Goal: Transaction & Acquisition: Subscribe to service/newsletter

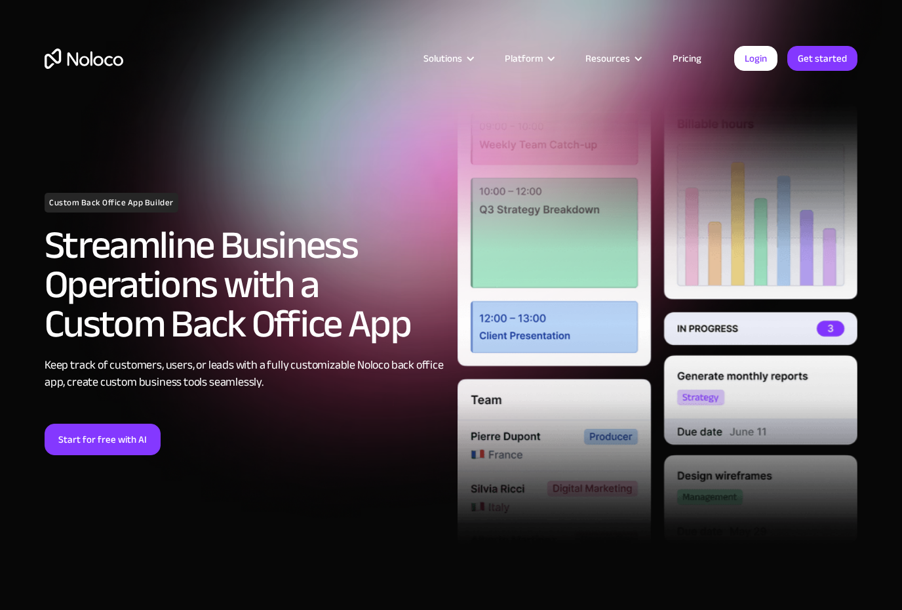
click at [447, 58] on div "Solutions" at bounding box center [442, 58] width 39 height 17
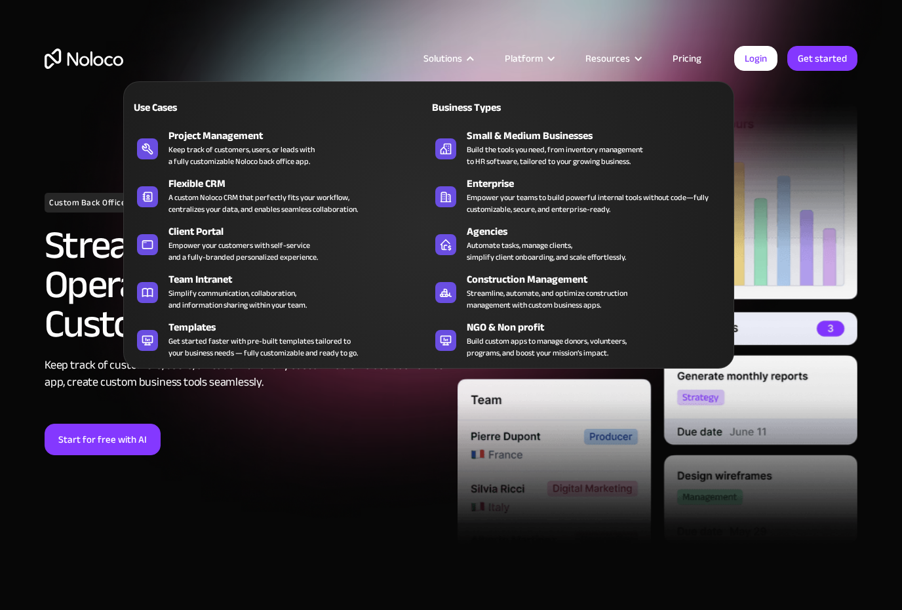
click at [684, 53] on link "Pricing" at bounding box center [687, 58] width 62 height 17
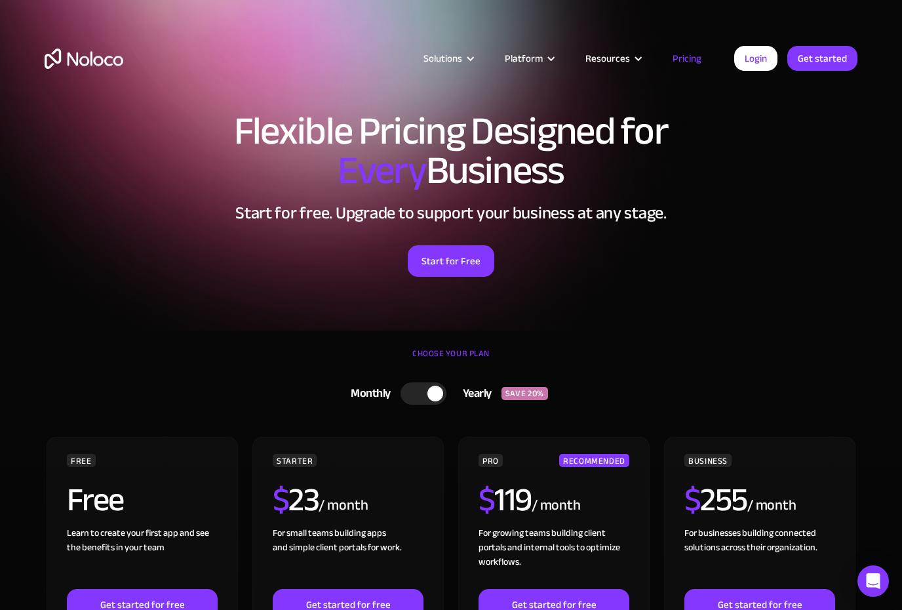
click at [441, 66] on div "Solutions" at bounding box center [442, 58] width 39 height 17
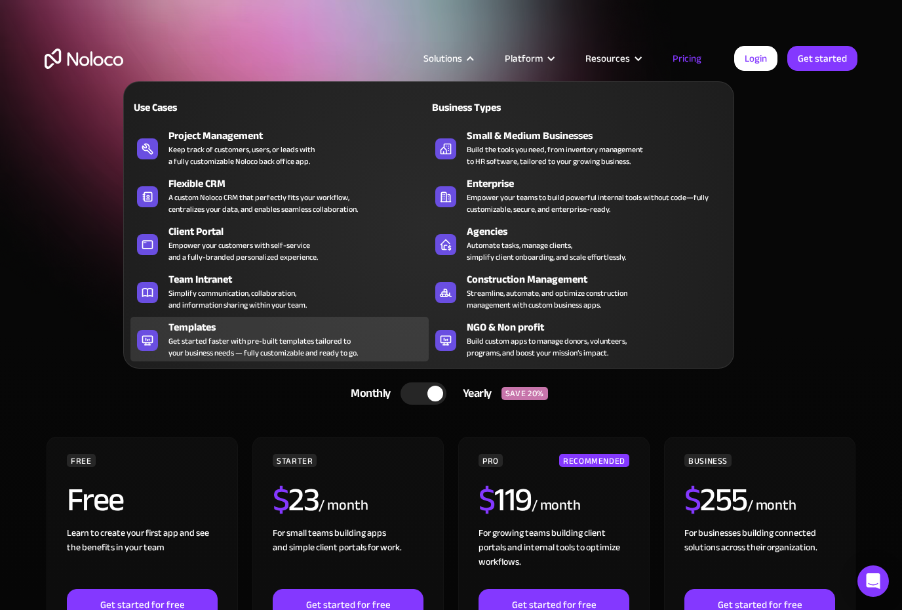
click at [189, 347] on div "Get started faster with pre-built templates tailored to your business needs — f…" at bounding box center [262, 347] width 189 height 24
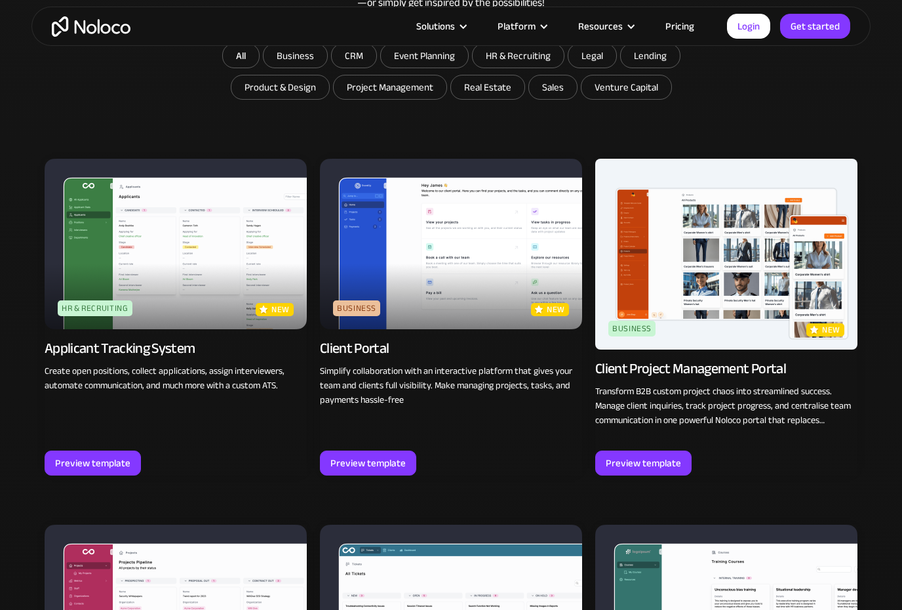
scroll to position [773, 0]
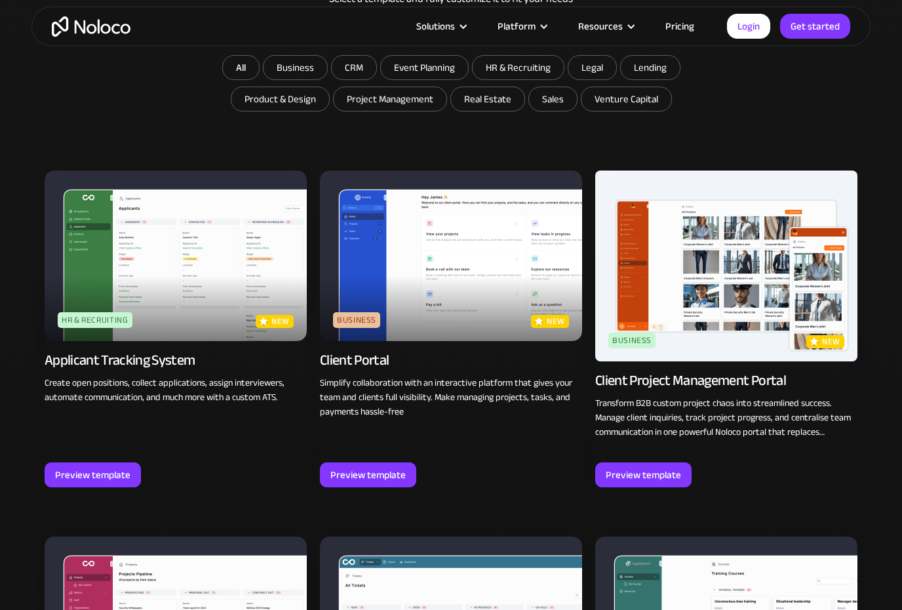
click at [713, 303] on img at bounding box center [726, 265] width 262 height 191
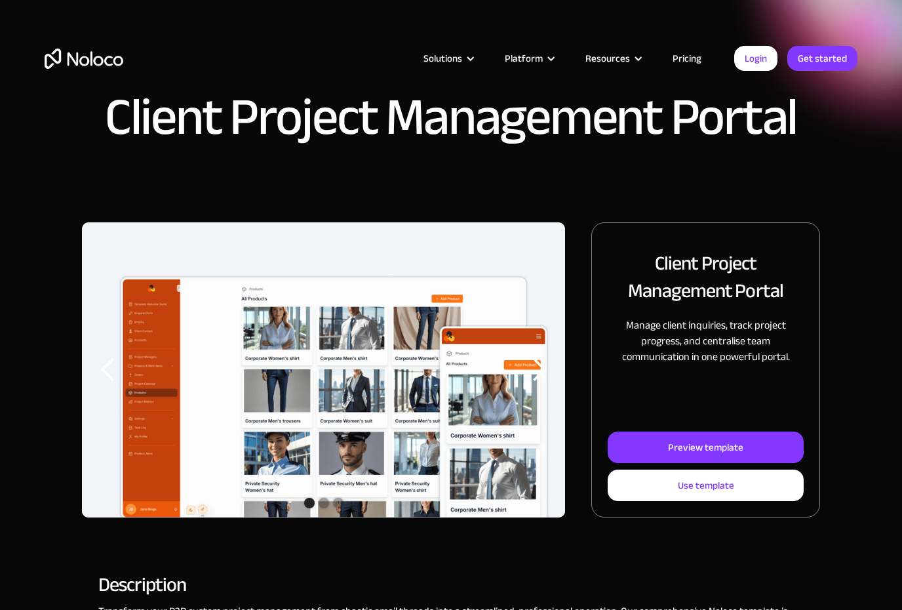
scroll to position [8, 0]
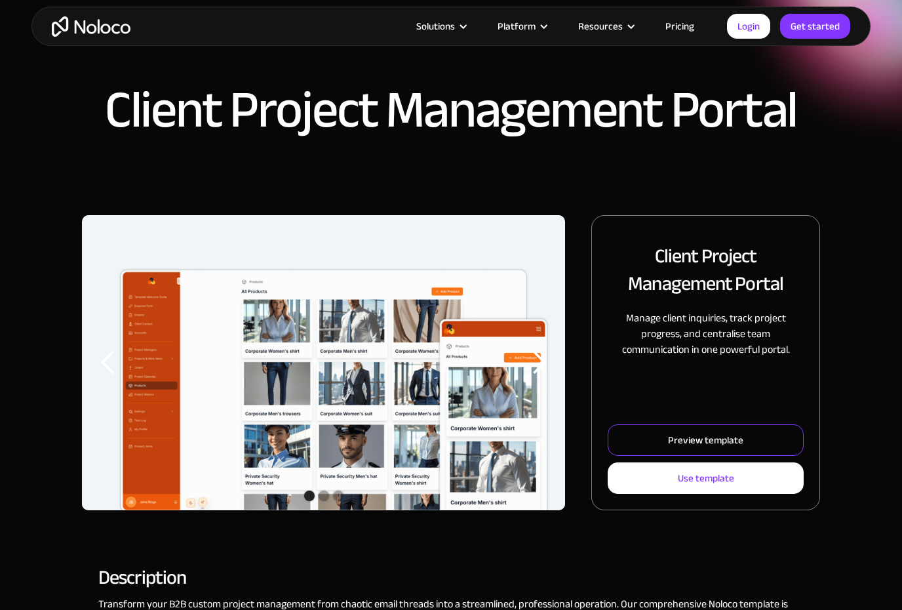
click at [643, 444] on link "Preview template" at bounding box center [706, 439] width 196 height 31
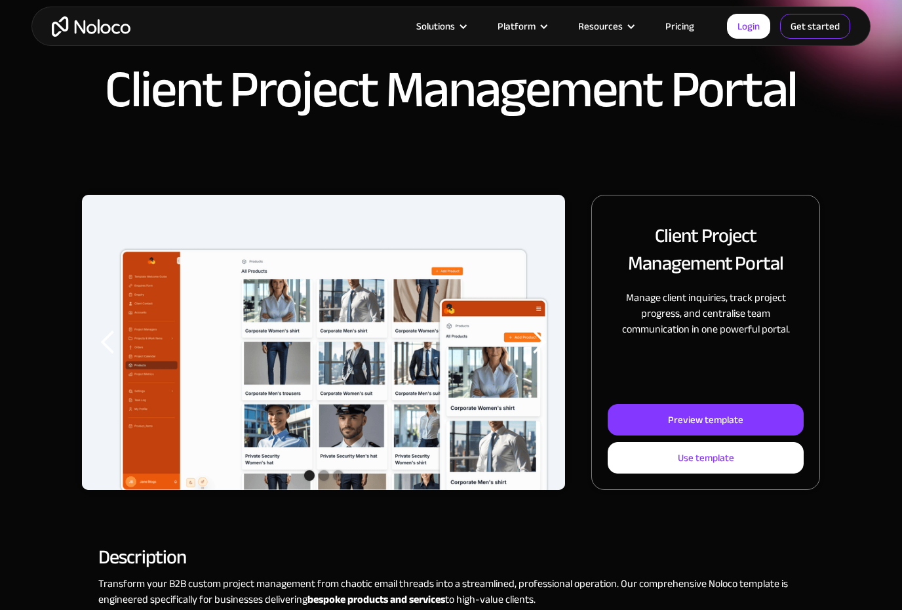
click at [827, 29] on link "Get started" at bounding box center [815, 26] width 70 height 25
click at [748, 24] on link "Login" at bounding box center [748, 26] width 43 height 25
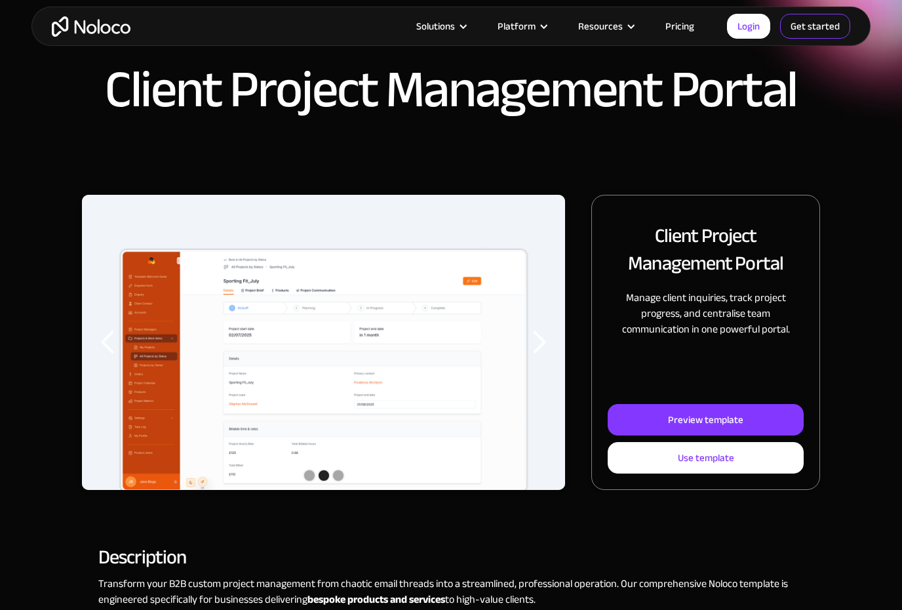
click at [823, 33] on link "Get started" at bounding box center [815, 26] width 70 height 25
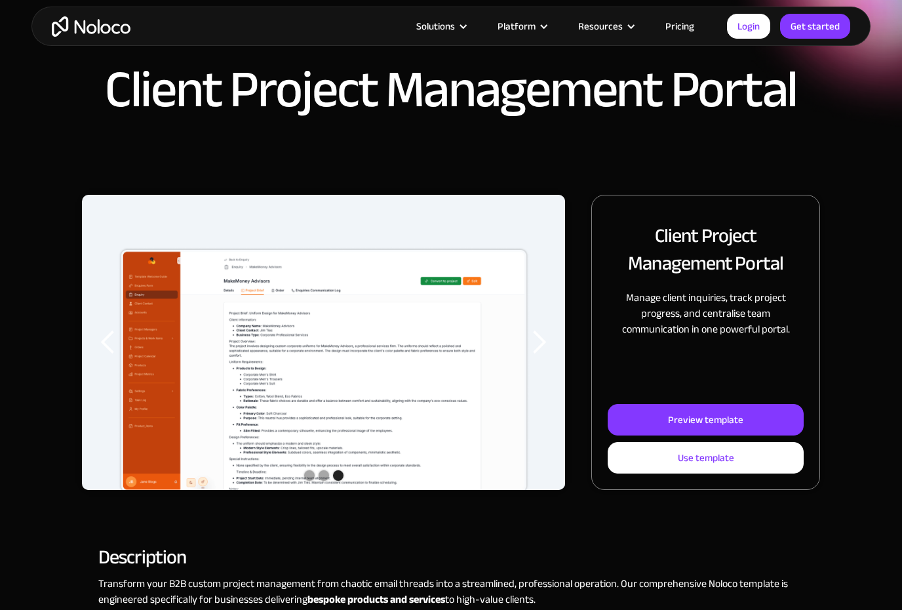
click at [96, 31] on img "home" at bounding box center [91, 26] width 79 height 20
